Goal: Task Accomplishment & Management: Use online tool/utility

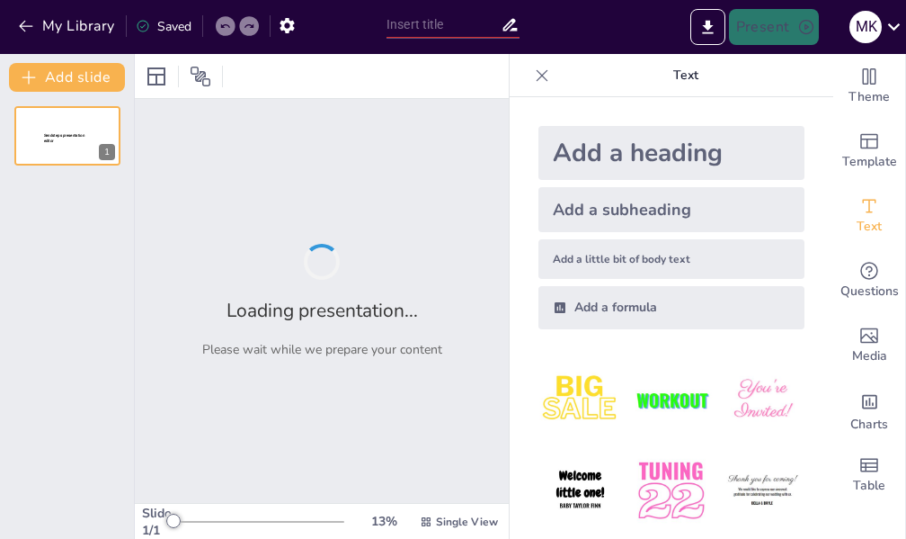
type input "Strategic Roadmap: Driving $1 Million Revenue by 2026"
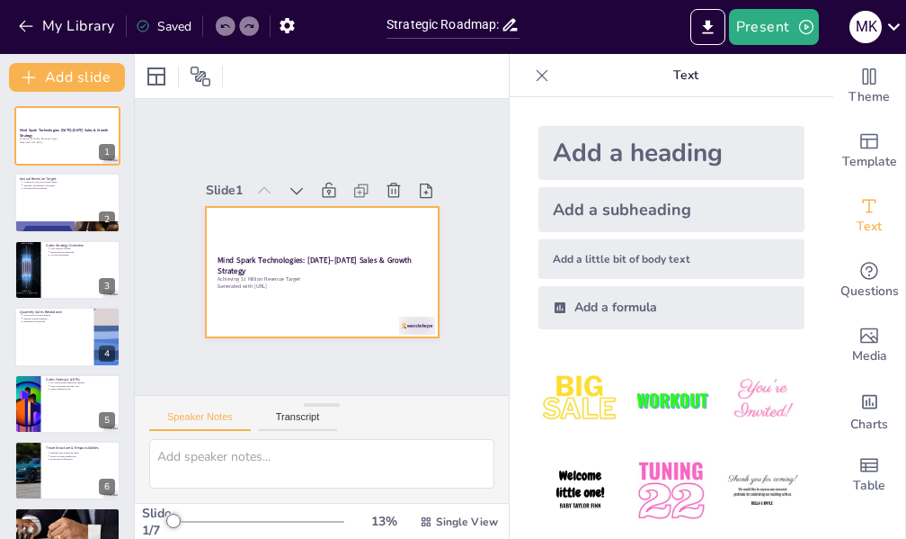
scroll to position [85, 0]
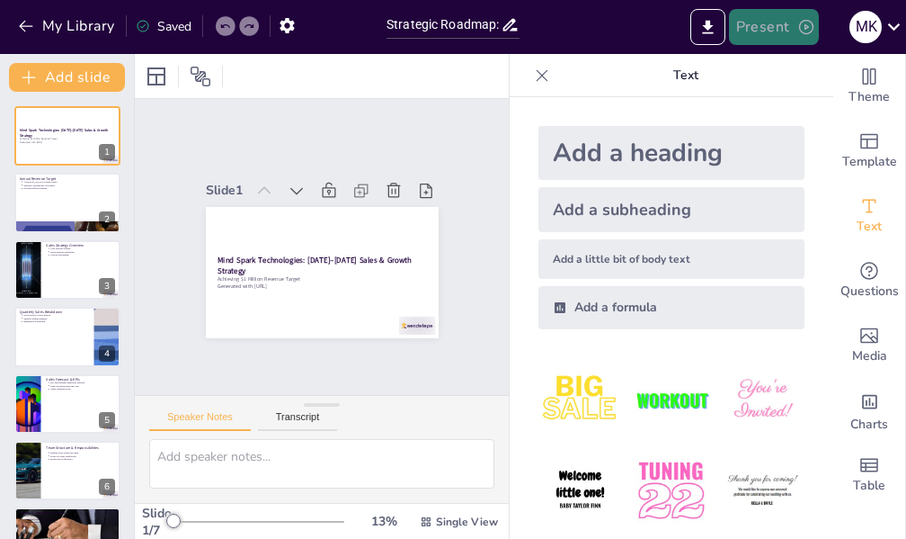
click at [778, 27] on button "Present" at bounding box center [774, 27] width 90 height 36
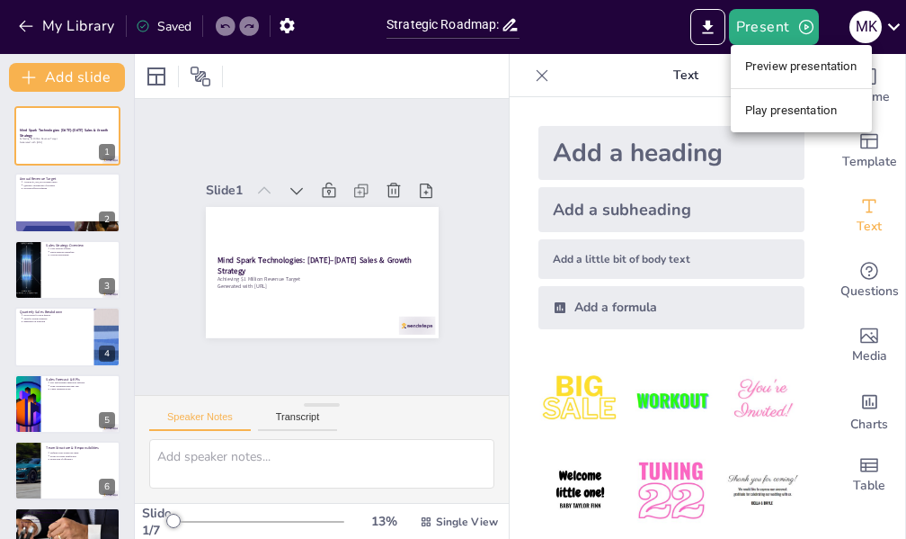
click at [782, 66] on li "Preview presentation" at bounding box center [801, 66] width 141 height 29
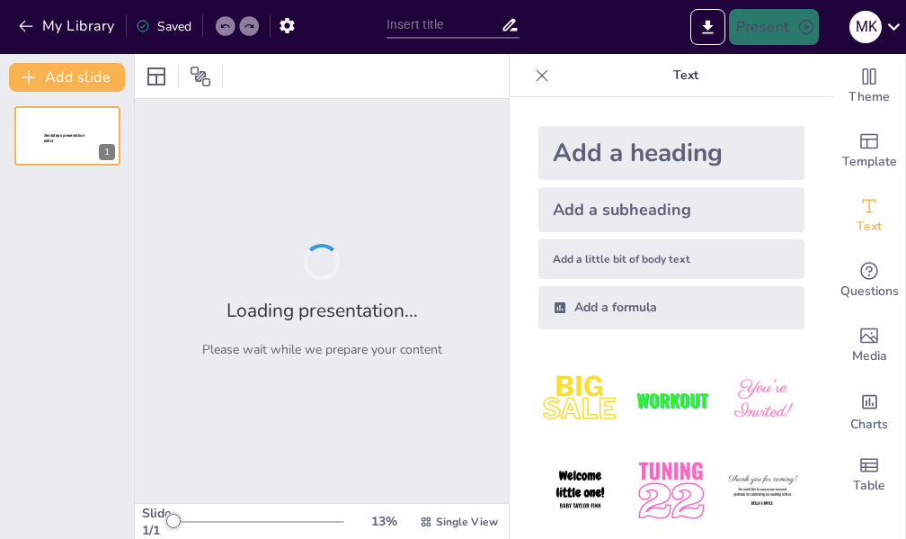
type input "Strategic Roadmap: Driving $1 Million Revenue by 2026"
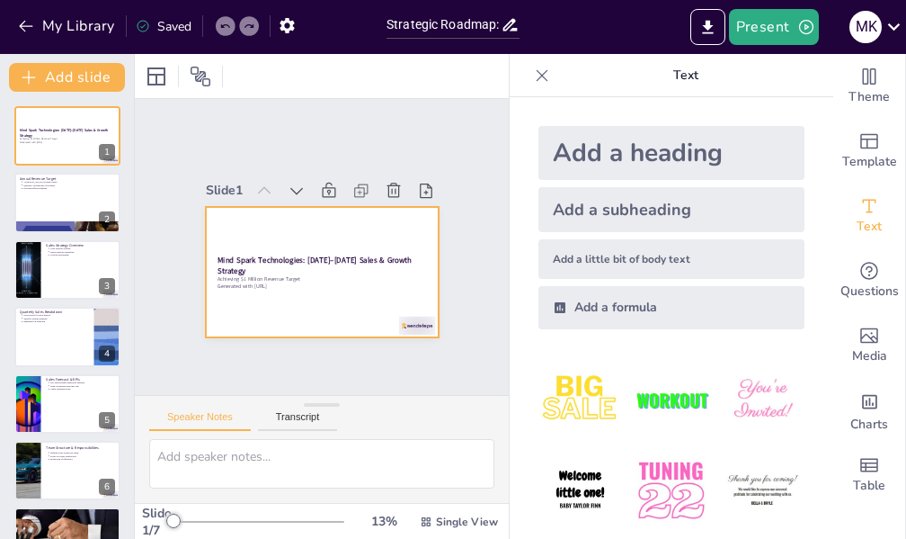
scroll to position [85, 0]
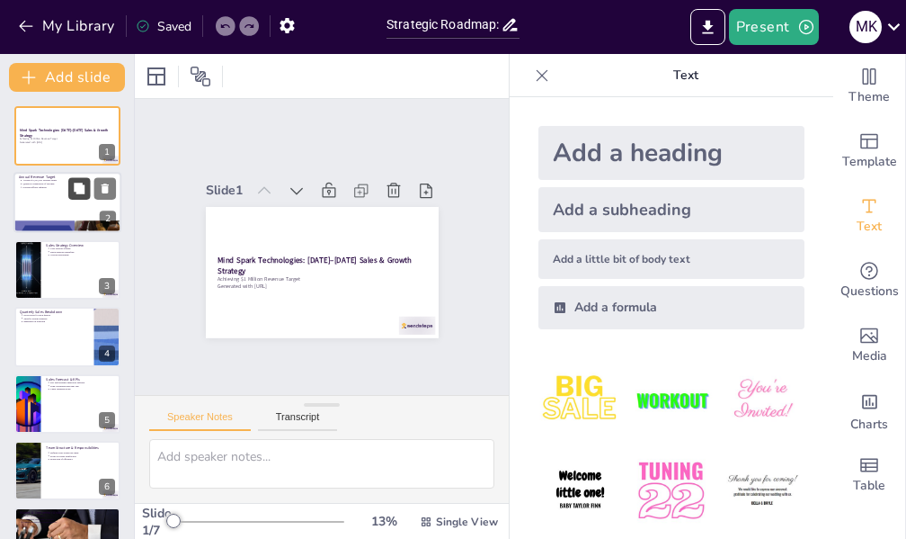
click at [76, 178] on button at bounding box center [79, 189] width 22 height 22
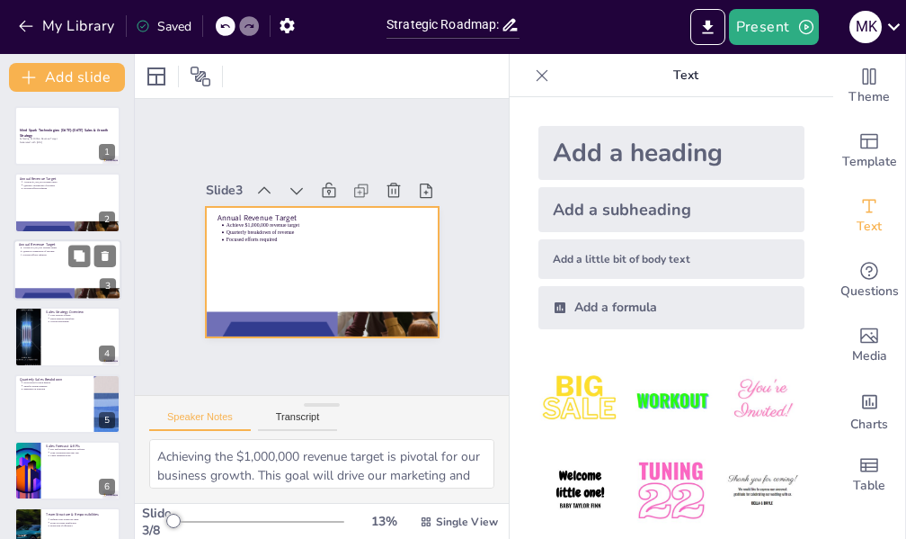
click at [58, 268] on div at bounding box center [67, 269] width 108 height 61
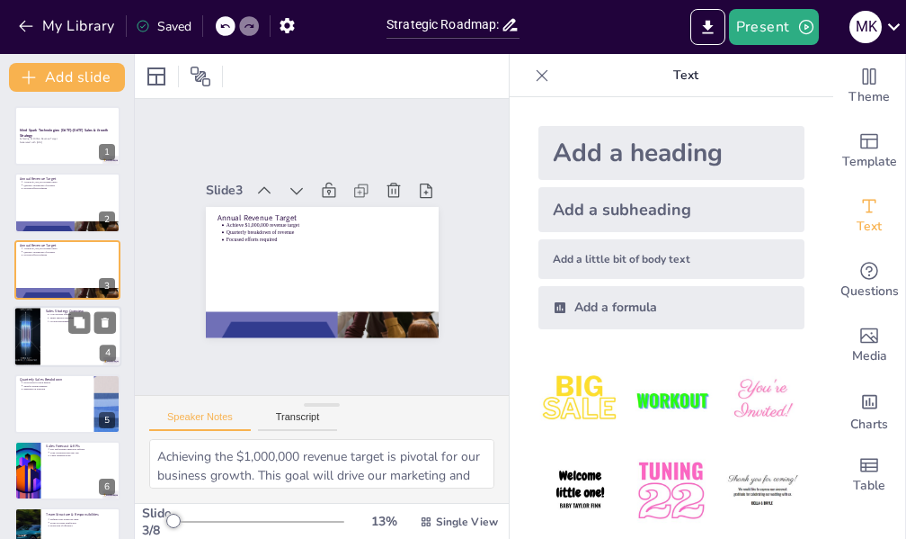
click at [50, 332] on div at bounding box center [67, 336] width 108 height 61
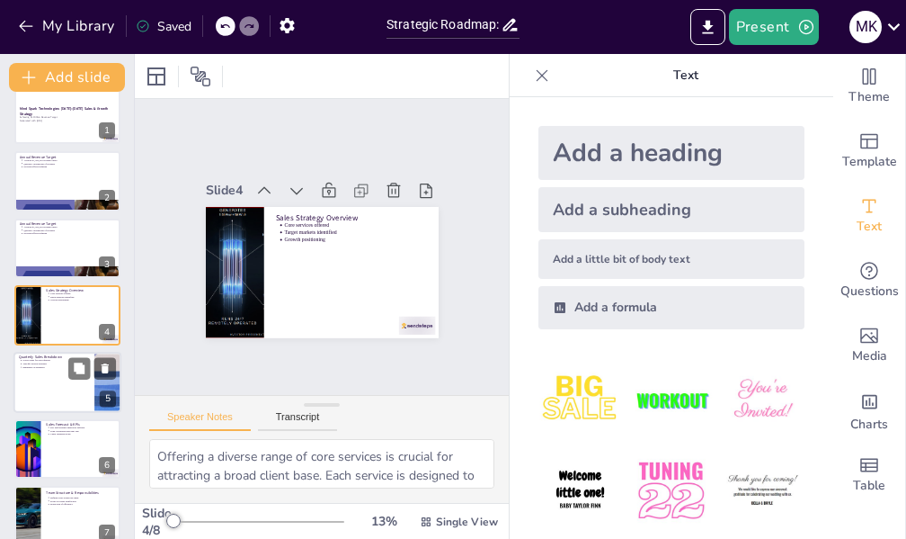
click at [51, 382] on div at bounding box center [67, 382] width 108 height 61
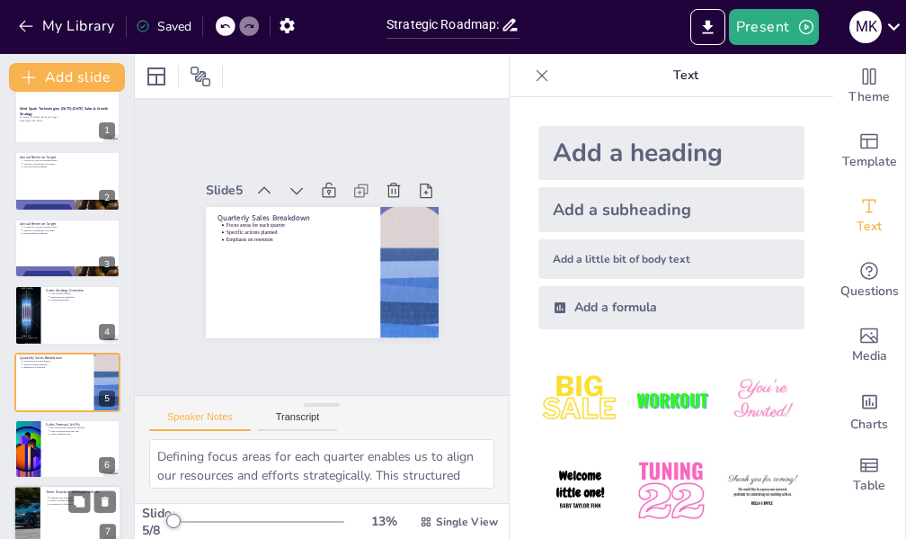
scroll to position [88, 0]
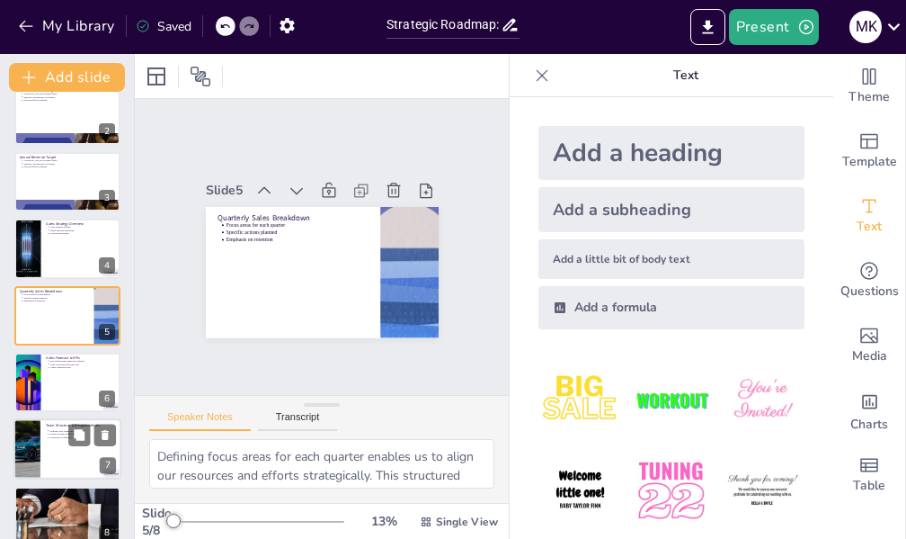
click at [58, 450] on div at bounding box center [67, 449] width 108 height 61
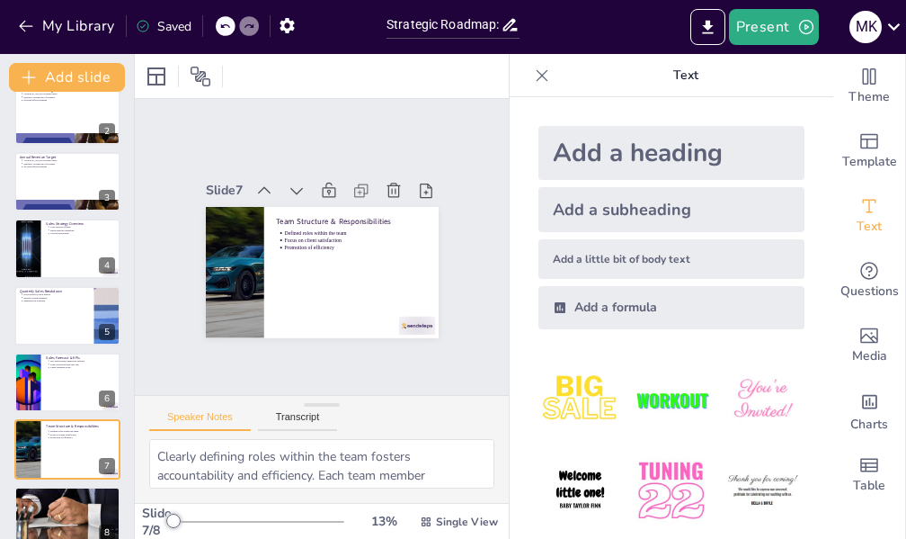
scroll to position [110, 0]
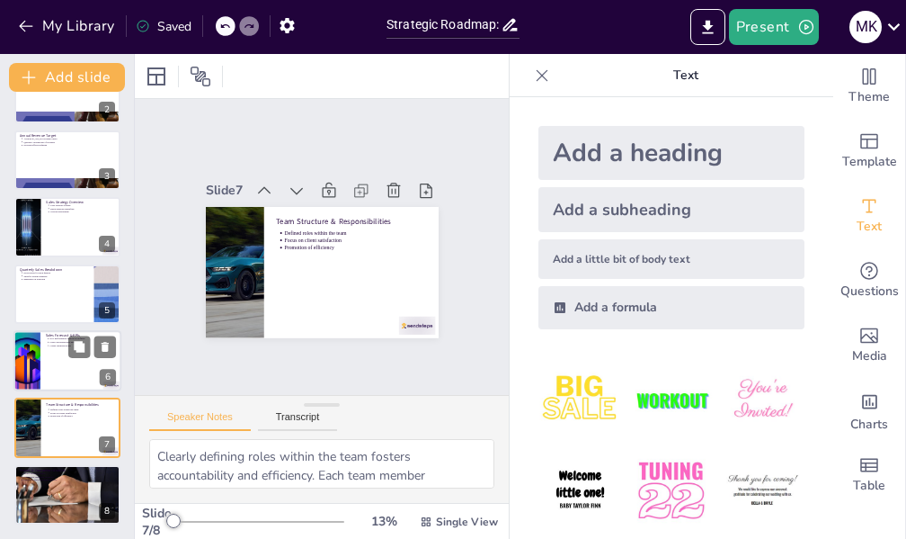
click at [67, 361] on div at bounding box center [67, 360] width 108 height 61
type textarea "Defining key performance indicators is essential for tracking our progress and …"
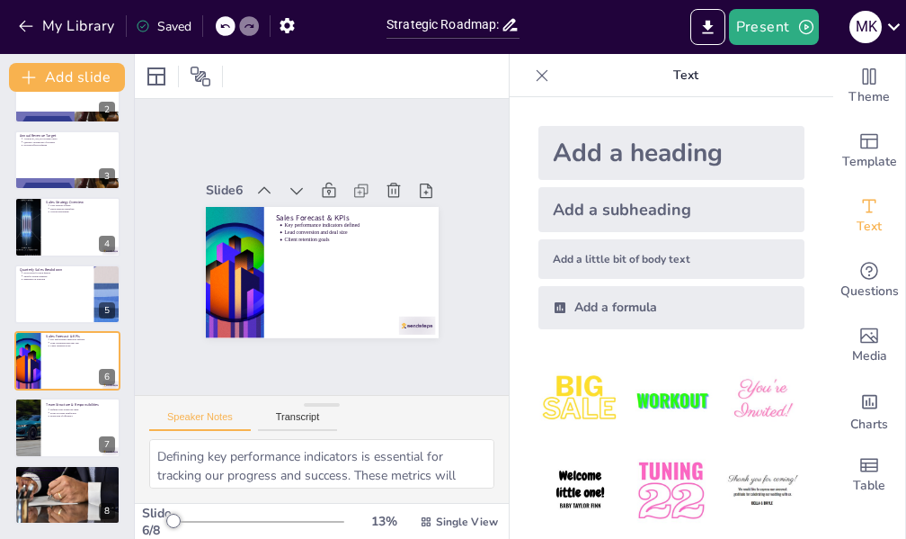
scroll to position [45, 0]
click at [709, 25] on icon "Export to PowerPoint" at bounding box center [707, 26] width 11 height 13
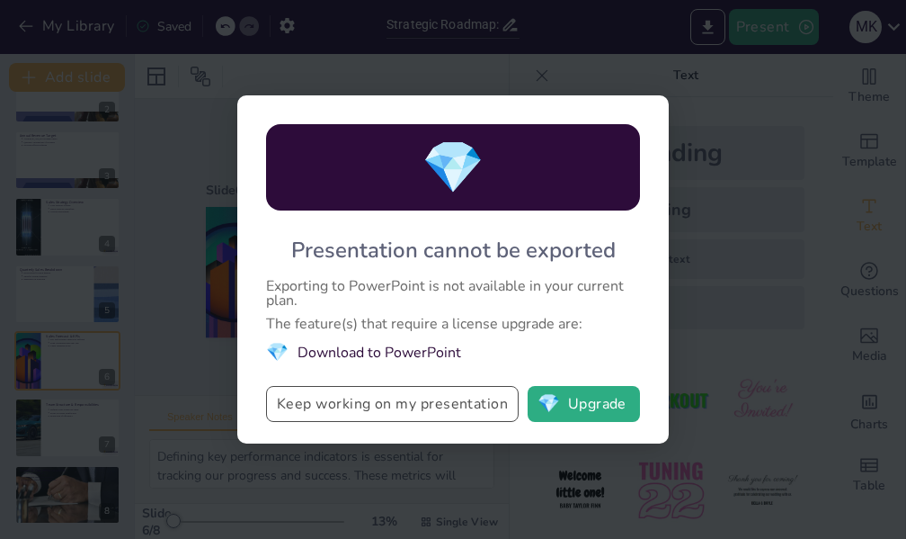
click at [472, 405] on button "Keep working on my presentation" at bounding box center [392, 404] width 253 height 36
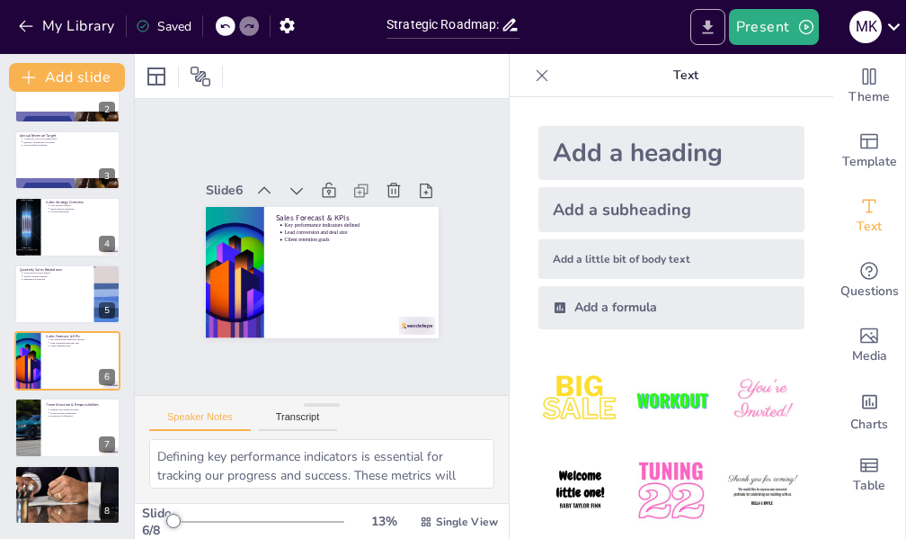
click at [702, 29] on icon "Export to PowerPoint" at bounding box center [708, 27] width 19 height 19
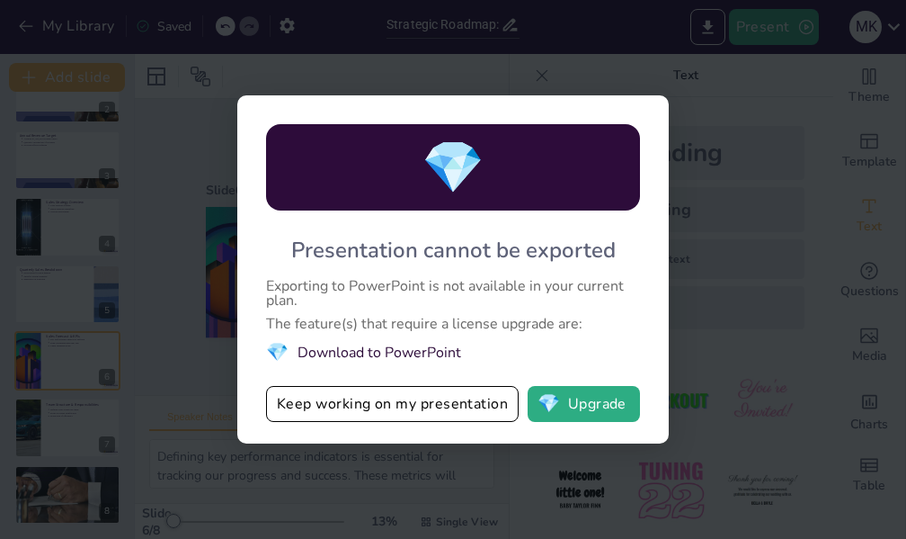
click at [399, 352] on li "💎 Download to PowerPoint" at bounding box center [453, 352] width 374 height 24
click at [403, 406] on button "Keep working on my presentation" at bounding box center [392, 404] width 253 height 36
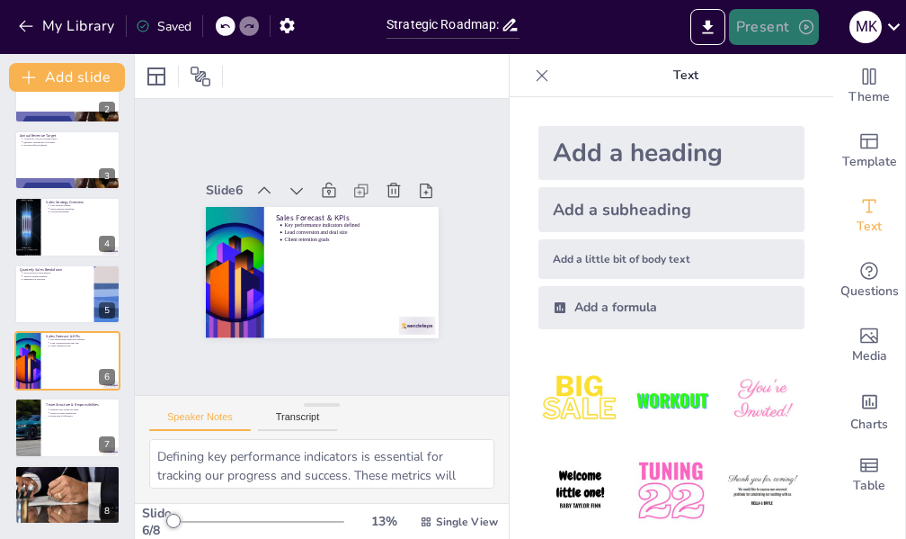
click at [781, 25] on button "Present" at bounding box center [774, 27] width 90 height 36
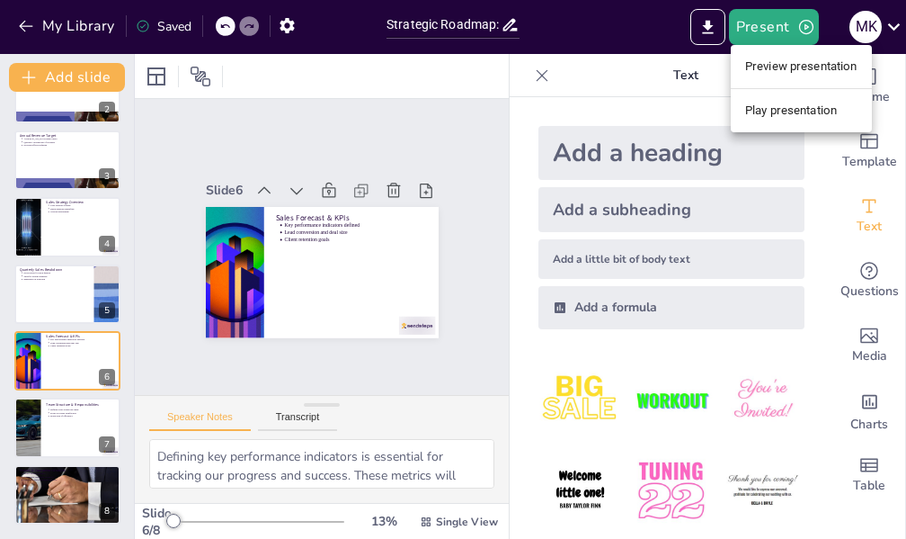
click at [779, 69] on li "Preview presentation" at bounding box center [801, 66] width 141 height 29
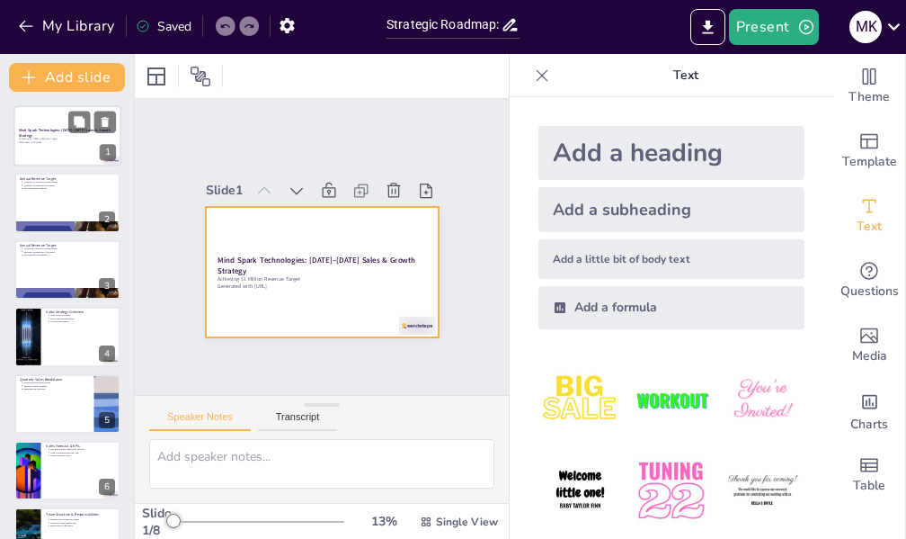
click at [49, 126] on div at bounding box center [67, 135] width 108 height 61
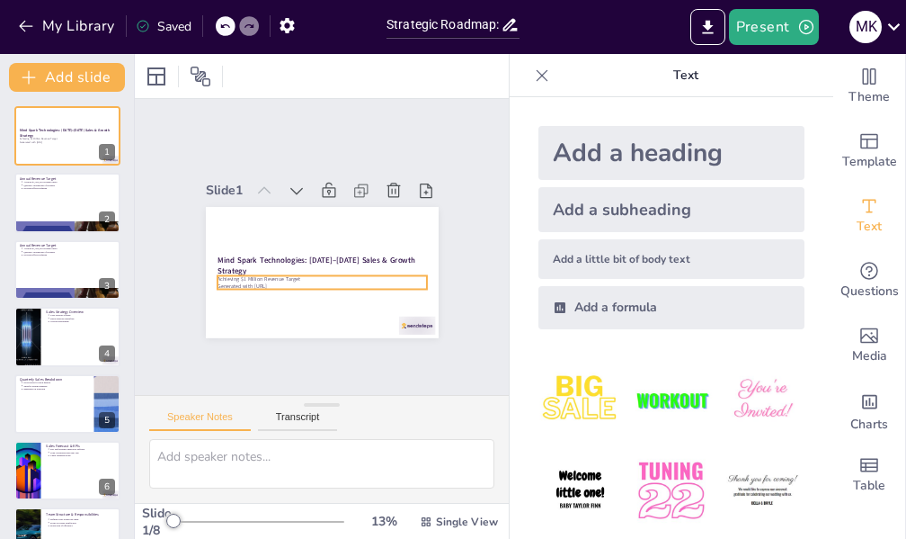
click at [272, 275] on p "Achieving $1 Million Revenue Target" at bounding box center [322, 278] width 210 height 7
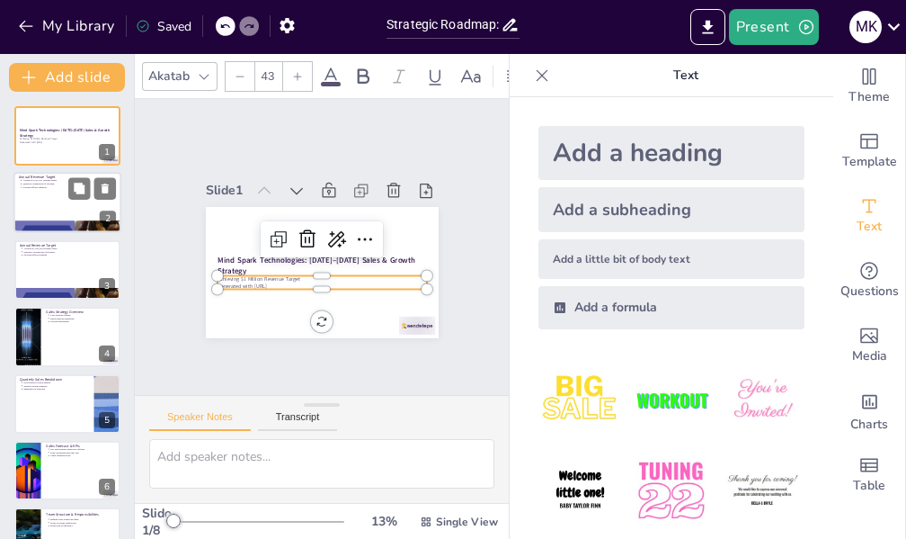
click at [32, 205] on div at bounding box center [67, 203] width 108 height 61
type textarea "Achieving the $1,000,000 revenue target is pivotal for our business growth. Thi…"
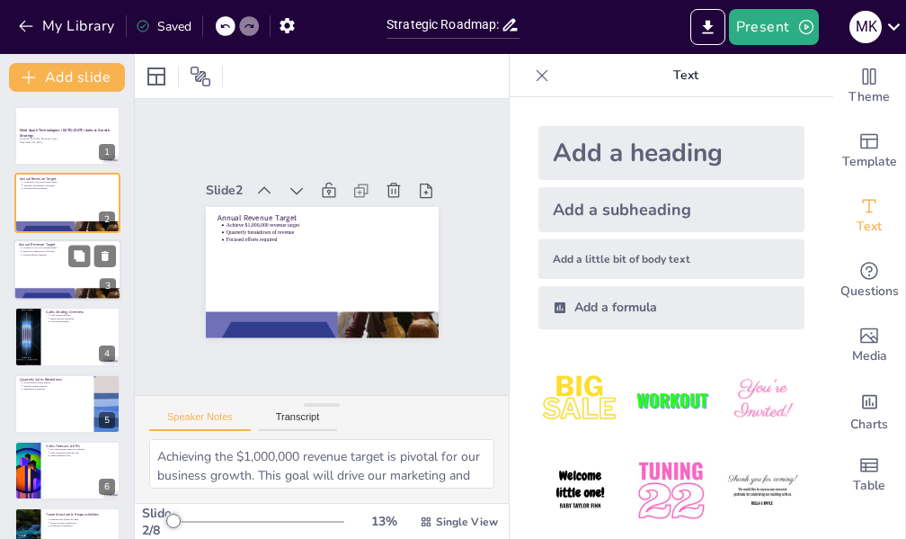
click at [38, 252] on p "Quarterly breakdown of revenue" at bounding box center [69, 251] width 94 height 4
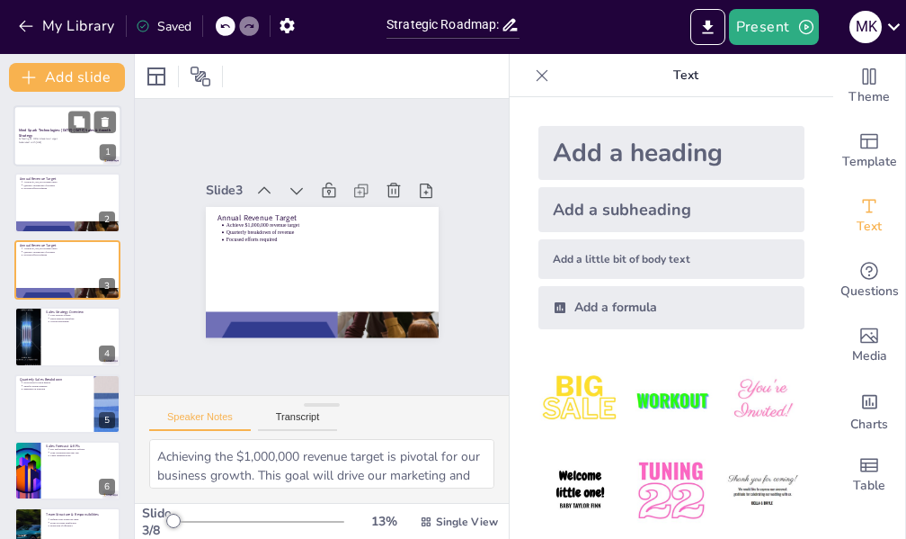
click at [59, 145] on div at bounding box center [67, 135] width 108 height 61
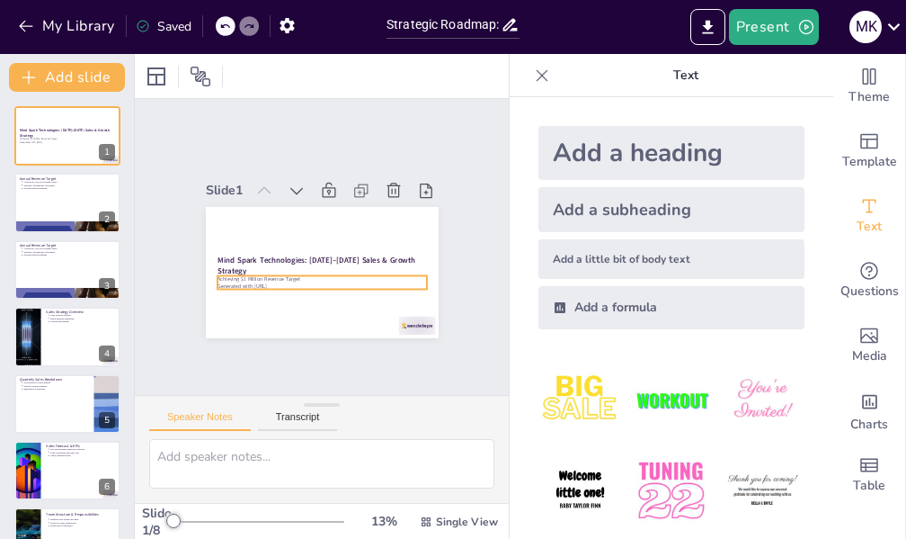
click at [261, 282] on p "Generated with [URL]" at bounding box center [322, 285] width 210 height 7
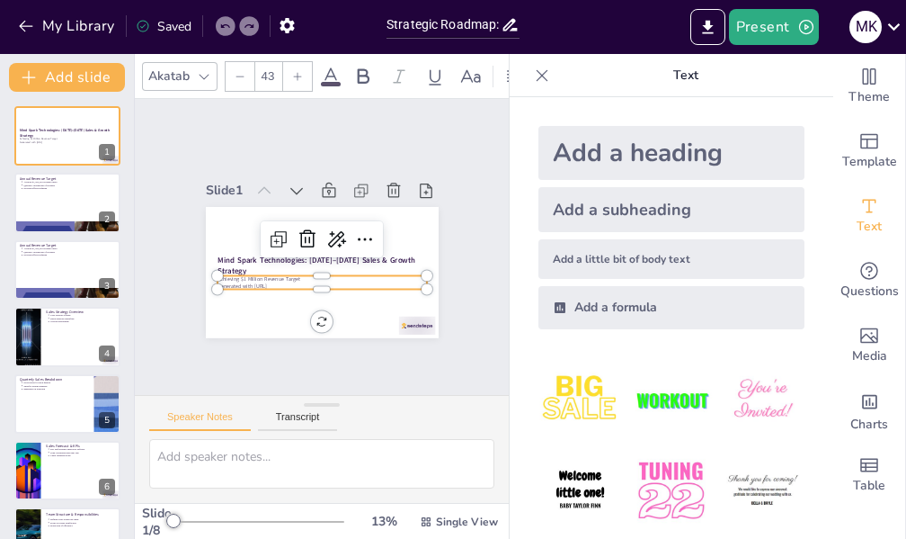
click at [261, 282] on p "Generated with [URL]" at bounding box center [322, 285] width 210 height 7
click at [772, 32] on button "Present" at bounding box center [774, 27] width 90 height 36
